Goal: Check status: Check status

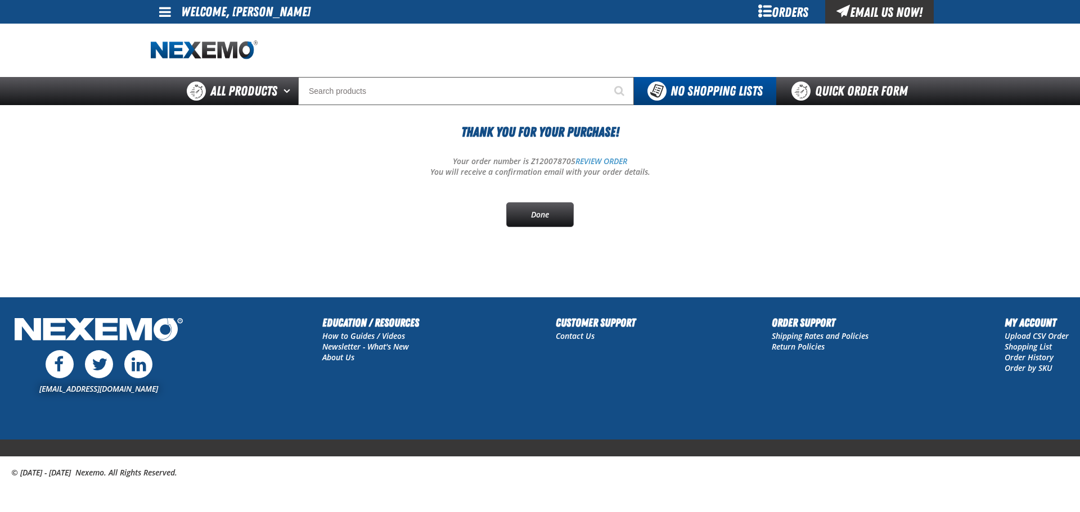
click at [773, 13] on div "Orders" at bounding box center [783, 12] width 84 height 24
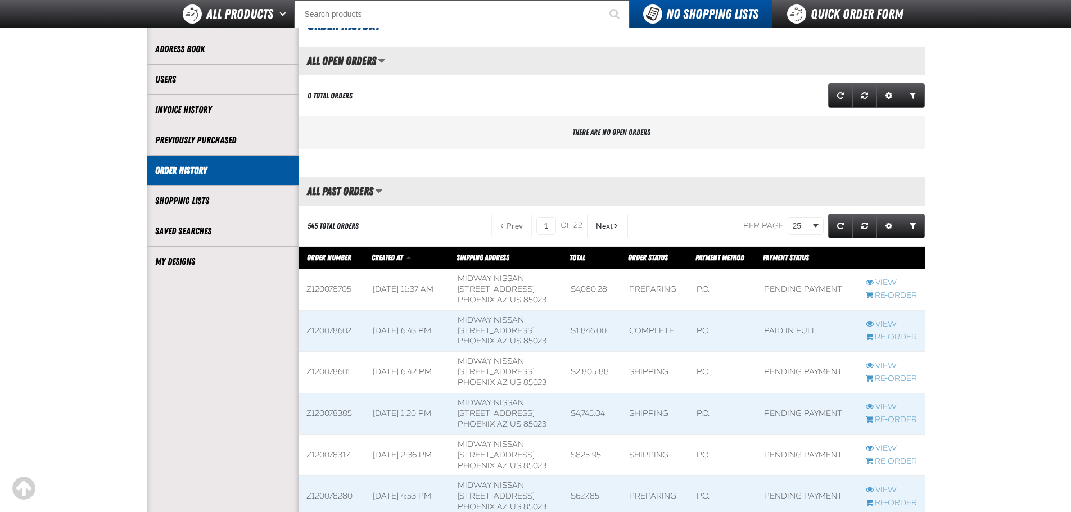
scroll to position [225, 0]
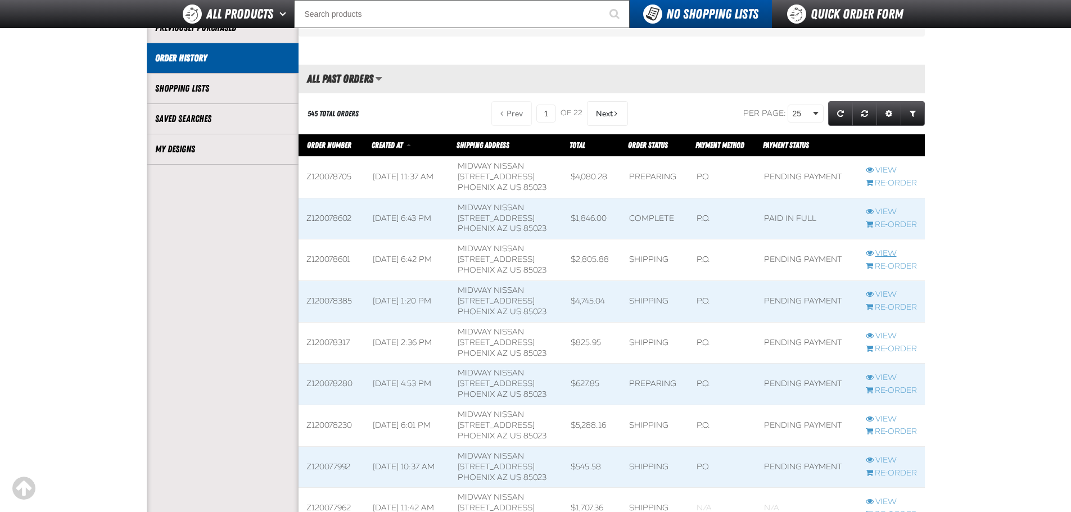
click at [891, 252] on link "View" at bounding box center [891, 254] width 51 height 11
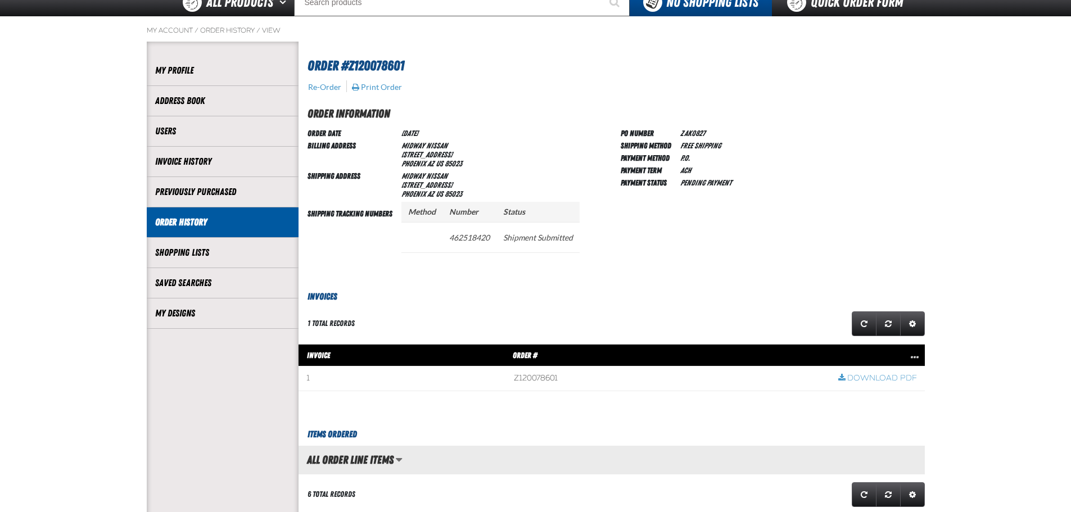
scroll to position [112, 0]
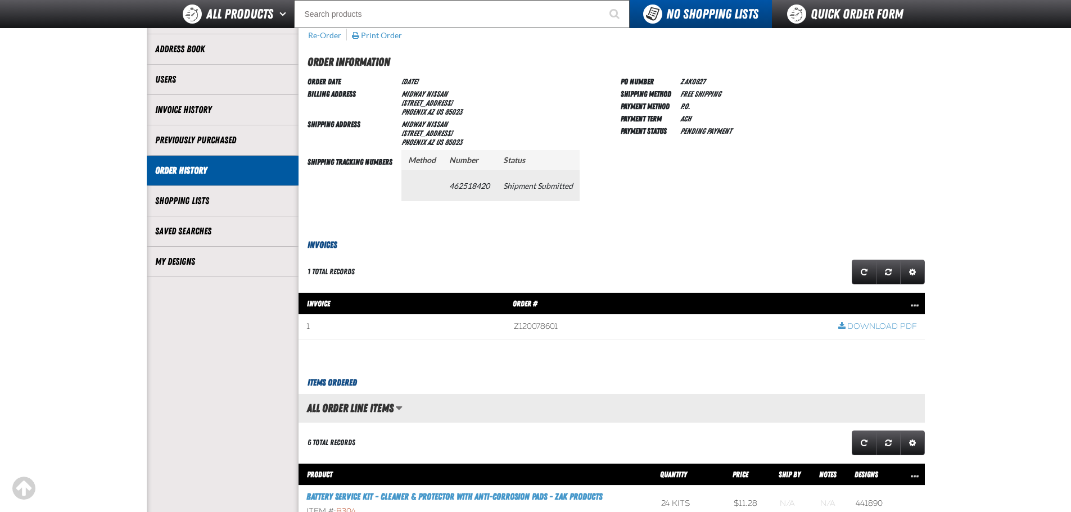
drag, startPoint x: 451, startPoint y: 183, endPoint x: 489, endPoint y: 182, distance: 37.7
click at [489, 182] on td "462518420" at bounding box center [470, 185] width 54 height 30
copy td "462518420"
